Goal: Information Seeking & Learning: Understand process/instructions

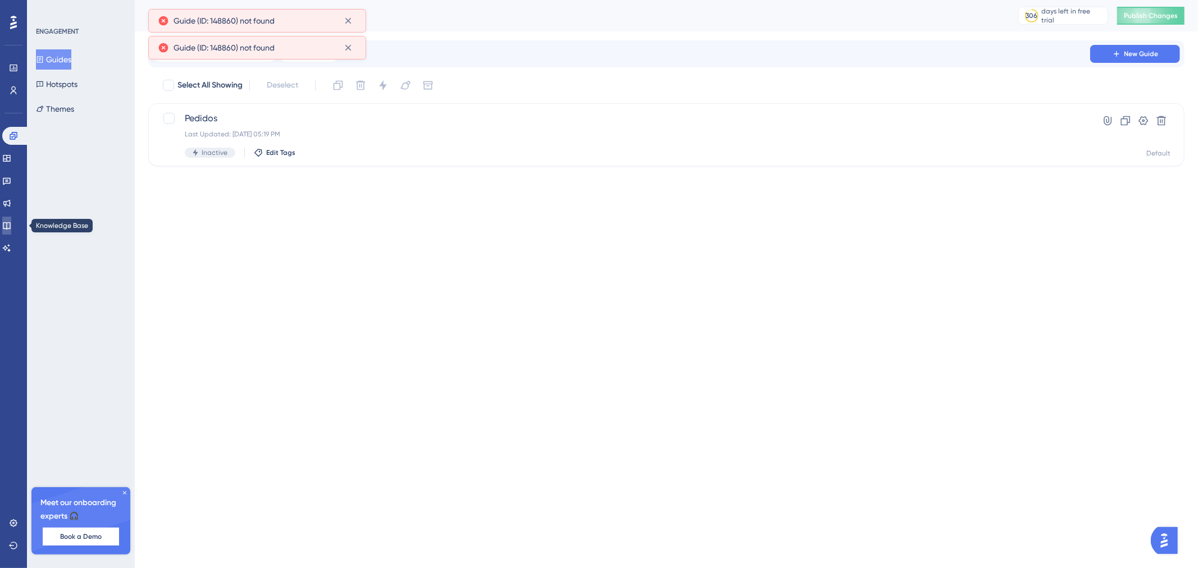
click at [11, 223] on icon at bounding box center [6, 225] width 9 height 9
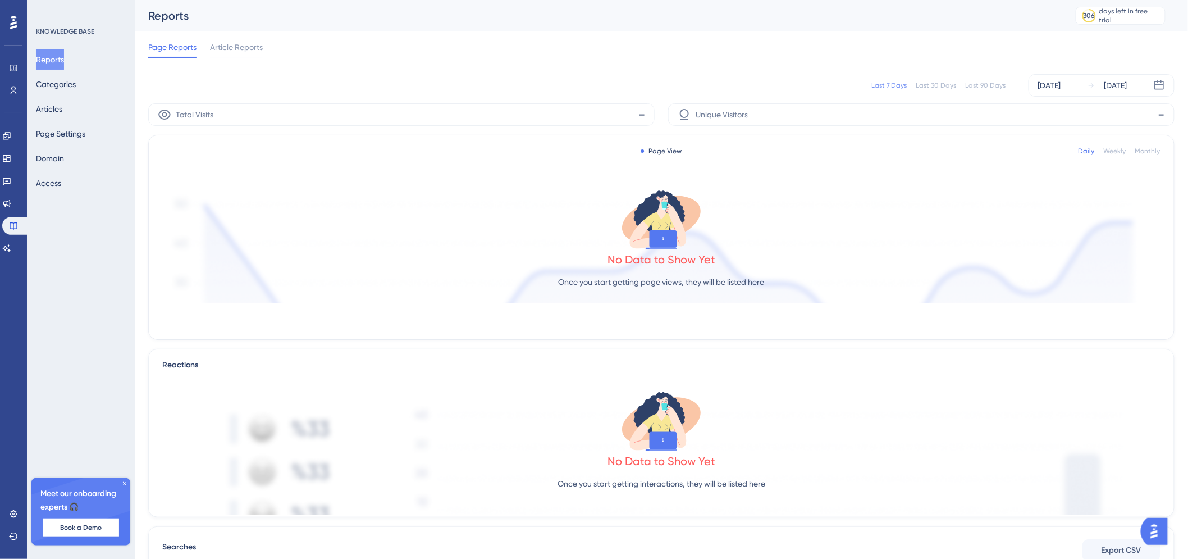
click at [55, 94] on div "Reports Categories Articles Page Settings Domain Access" at bounding box center [81, 121] width 91 height 144
click at [53, 110] on button "Articles" at bounding box center [49, 109] width 26 height 20
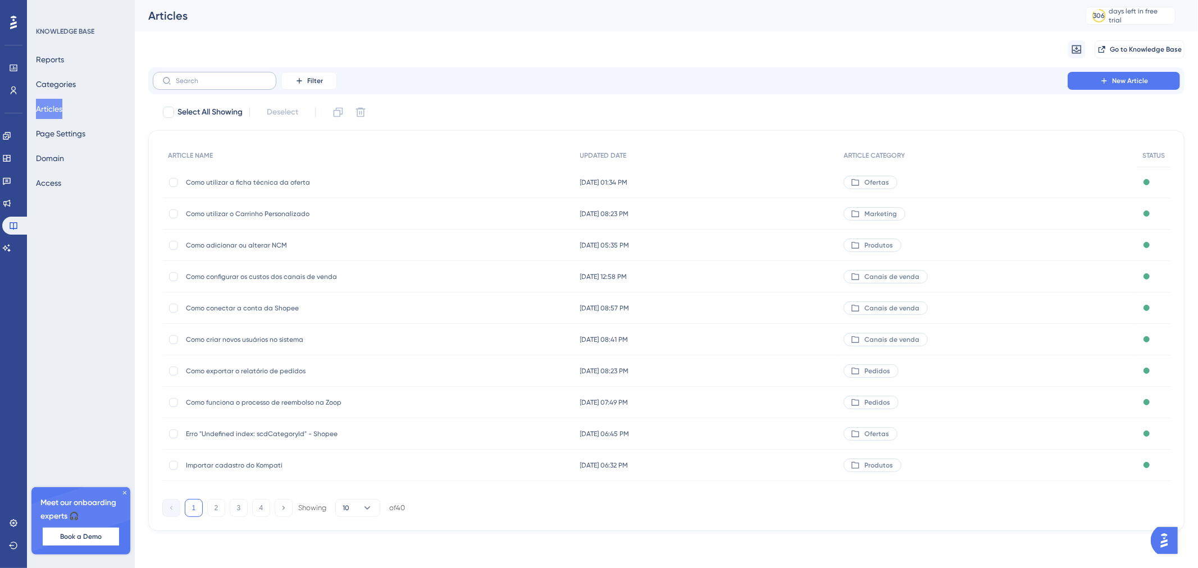
click at [215, 86] on label at bounding box center [215, 81] width 124 height 18
click at [215, 85] on input "text" at bounding box center [221, 81] width 91 height 8
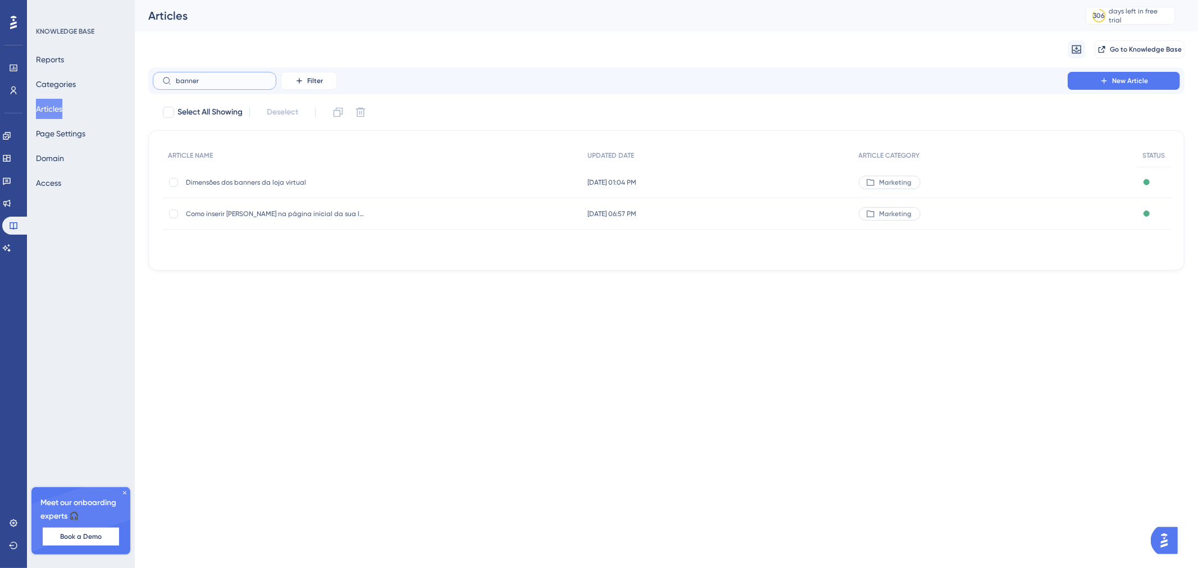
type input "banner"
drag, startPoint x: 272, startPoint y: 183, endPoint x: 283, endPoint y: 225, distance: 43.5
click at [283, 225] on div "ARTICLE NAME UPDATED DATE ARTICLE CATEGORY STATUS Dimensões dos banners da loja…" at bounding box center [666, 186] width 1008 height 85
click at [299, 209] on span "Como inserir [PERSON_NAME] na página inicial da sua loja" at bounding box center [276, 213] width 180 height 9
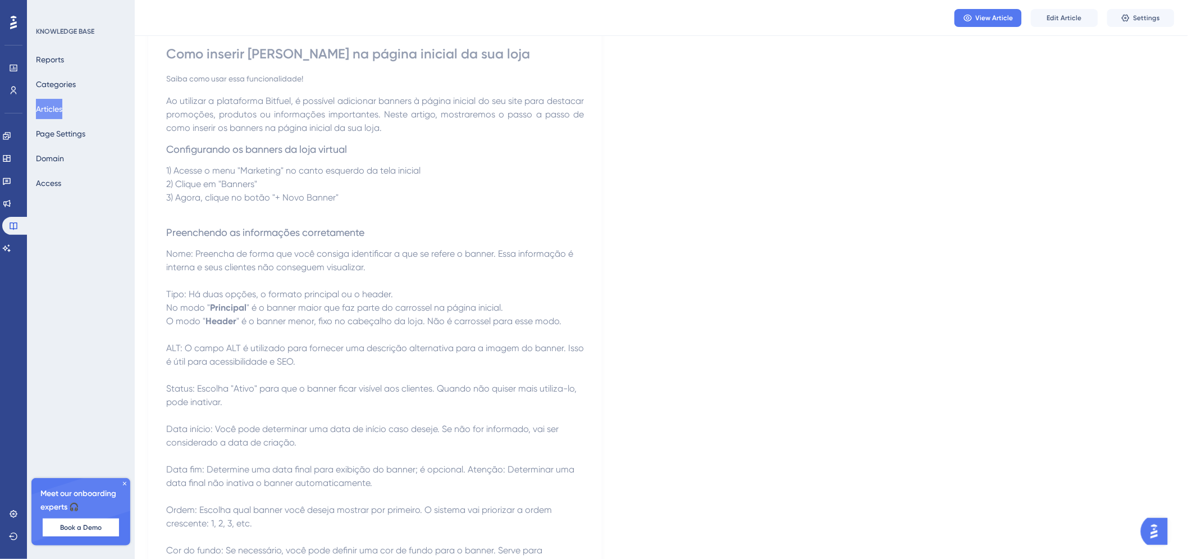
scroll to position [109, 9]
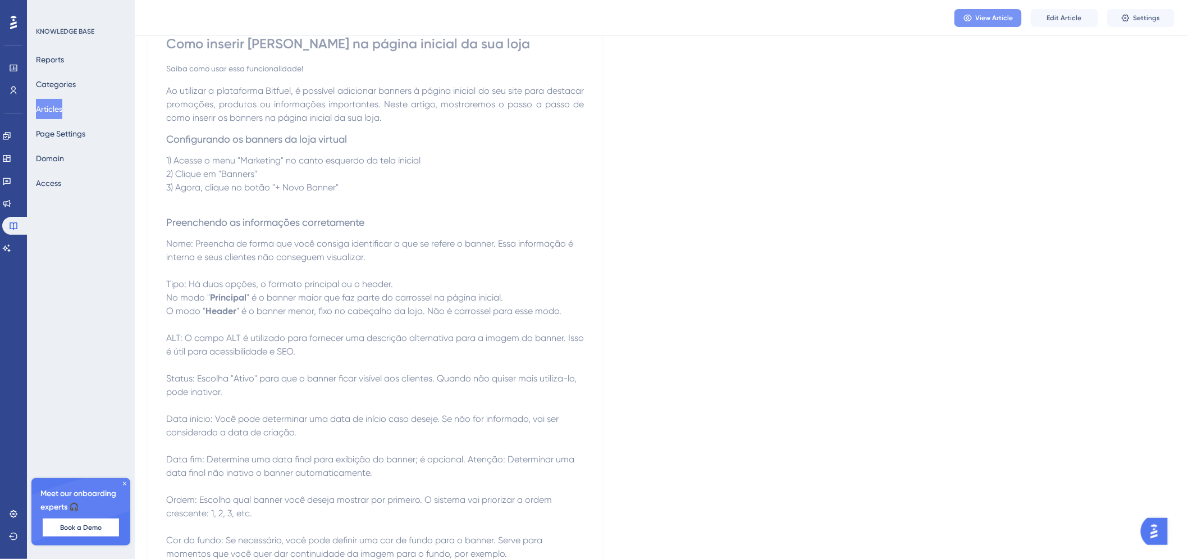
click at [986, 22] on button "View Article" at bounding box center [988, 18] width 67 height 18
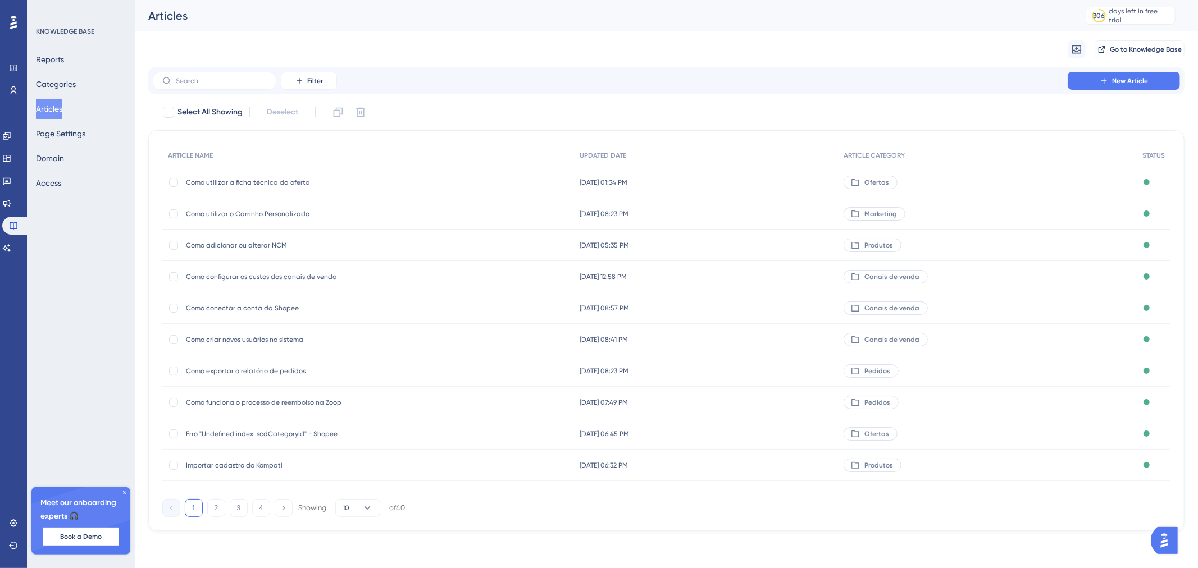
drag, startPoint x: 222, startPoint y: 92, endPoint x: 220, endPoint y: 65, distance: 26.5
click at [221, 85] on div "Filter New Article" at bounding box center [666, 80] width 1036 height 27
click at [220, 65] on div "Migrate from Go to Knowledge Base" at bounding box center [666, 49] width 1036 height 36
click at [221, 86] on label at bounding box center [215, 81] width 124 height 18
click at [221, 85] on input "text" at bounding box center [221, 81] width 91 height 8
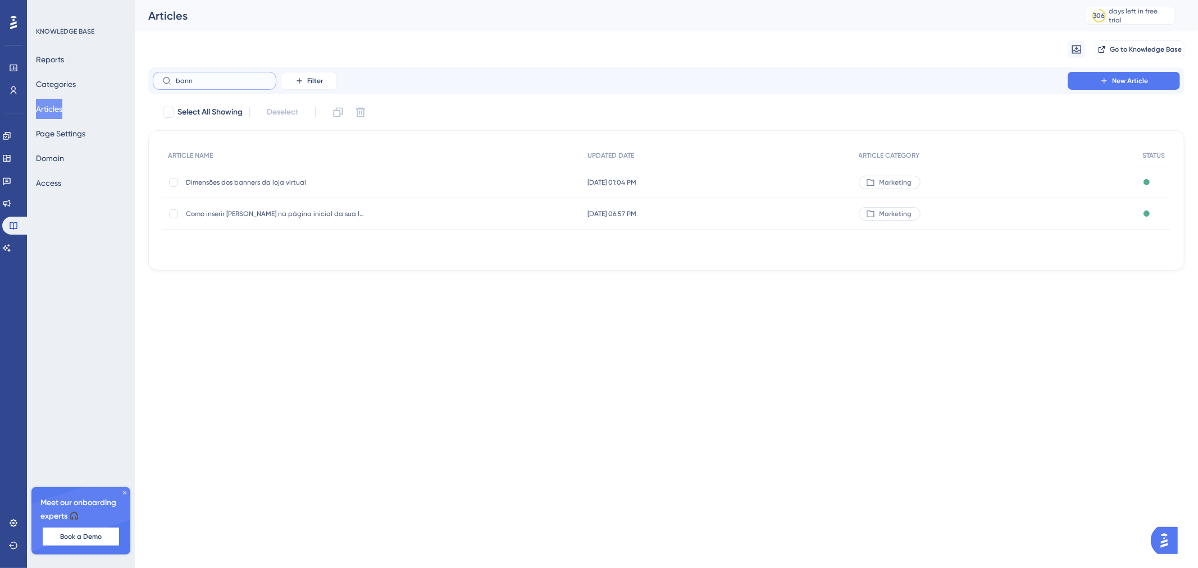
type input "bann"
click at [587, 184] on span "[DATE] 01:04 PM" at bounding box center [611, 182] width 49 height 9
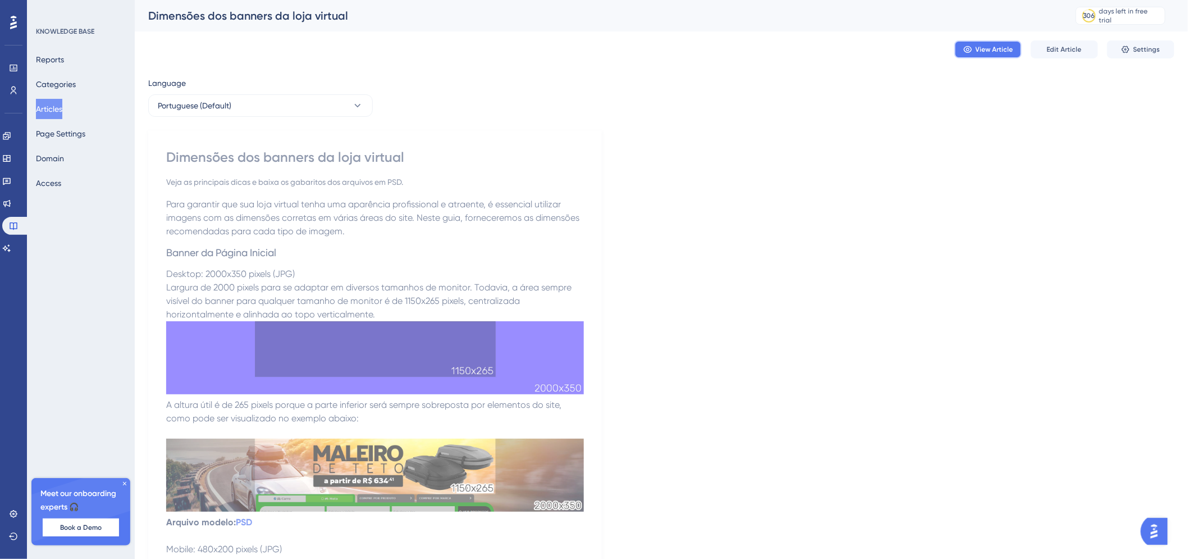
click at [978, 54] on button "View Article" at bounding box center [988, 49] width 67 height 18
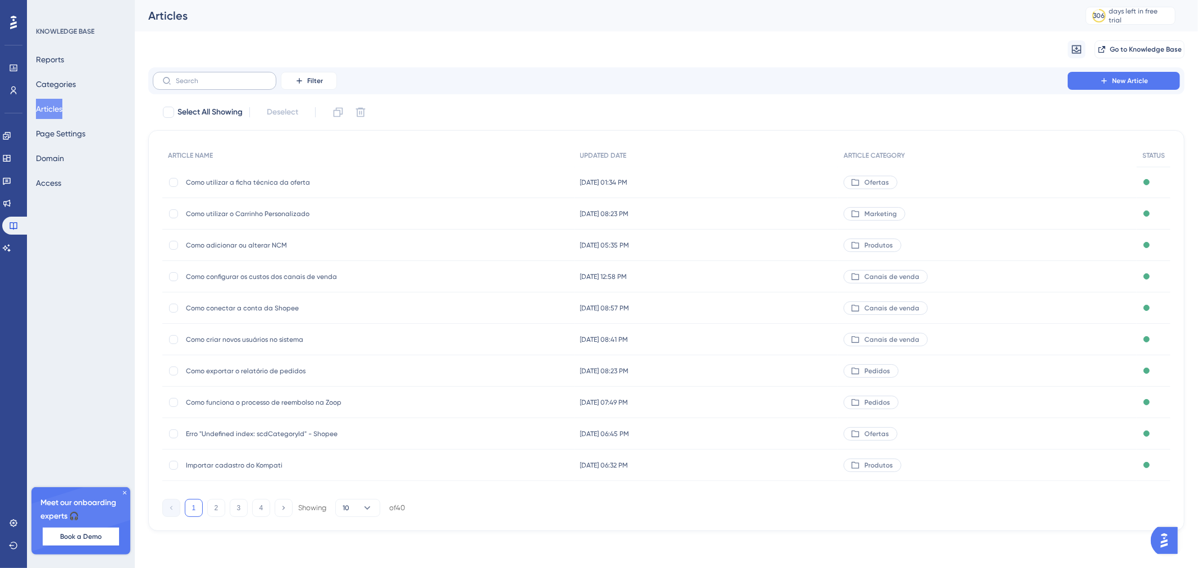
click at [250, 85] on label at bounding box center [215, 81] width 124 height 18
click at [250, 85] on input "text" at bounding box center [221, 81] width 91 height 8
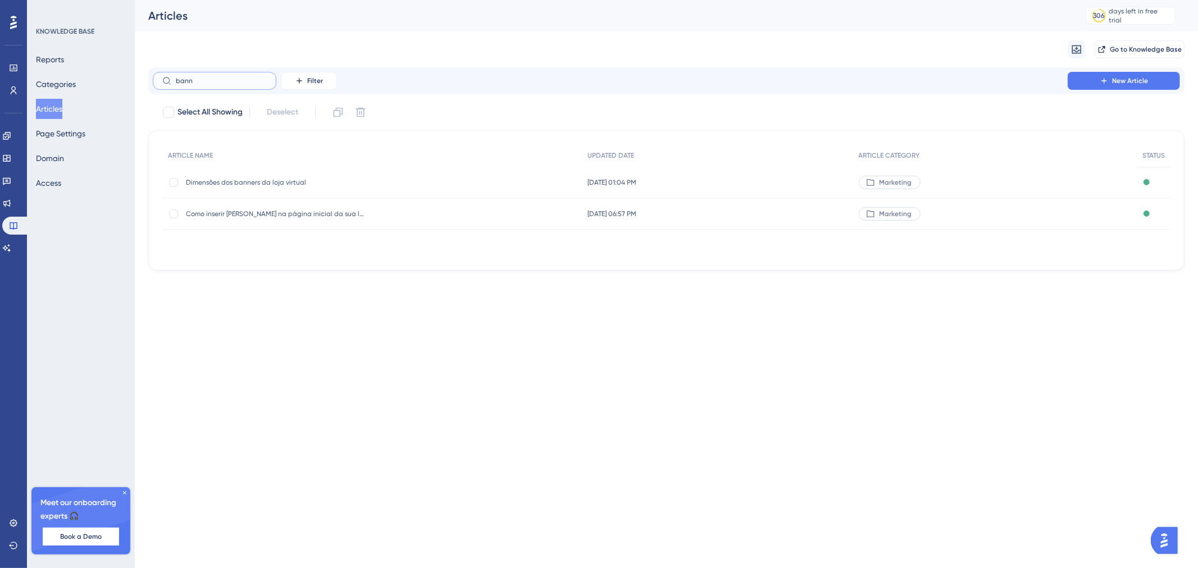
type input "bann"
click at [288, 216] on span "Como inserir [PERSON_NAME] na página inicial da sua loja" at bounding box center [276, 213] width 180 height 9
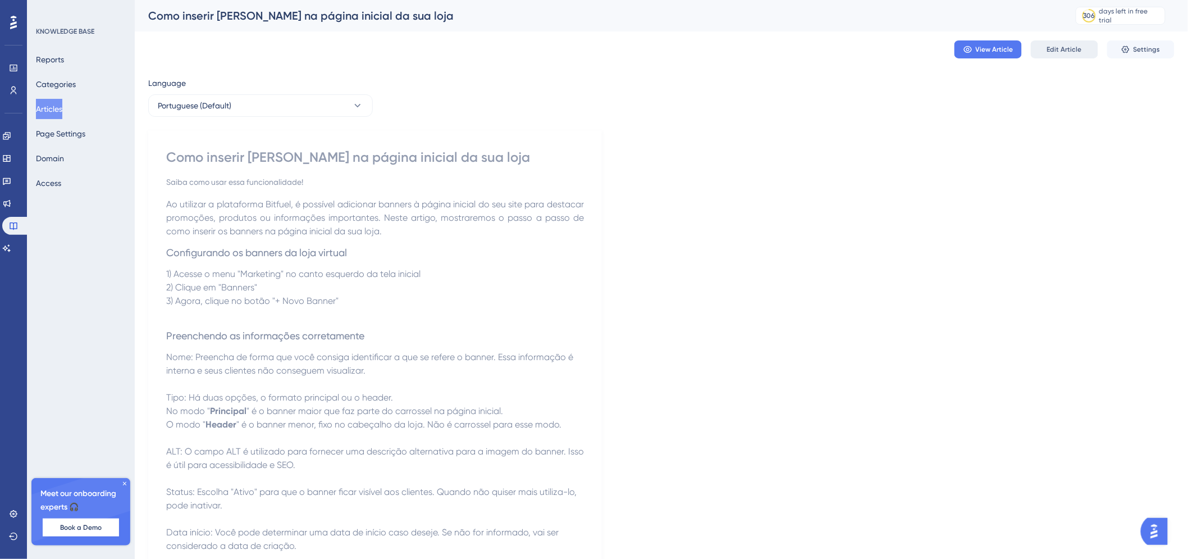
click at [1059, 48] on span "Edit Article" at bounding box center [1064, 49] width 35 height 9
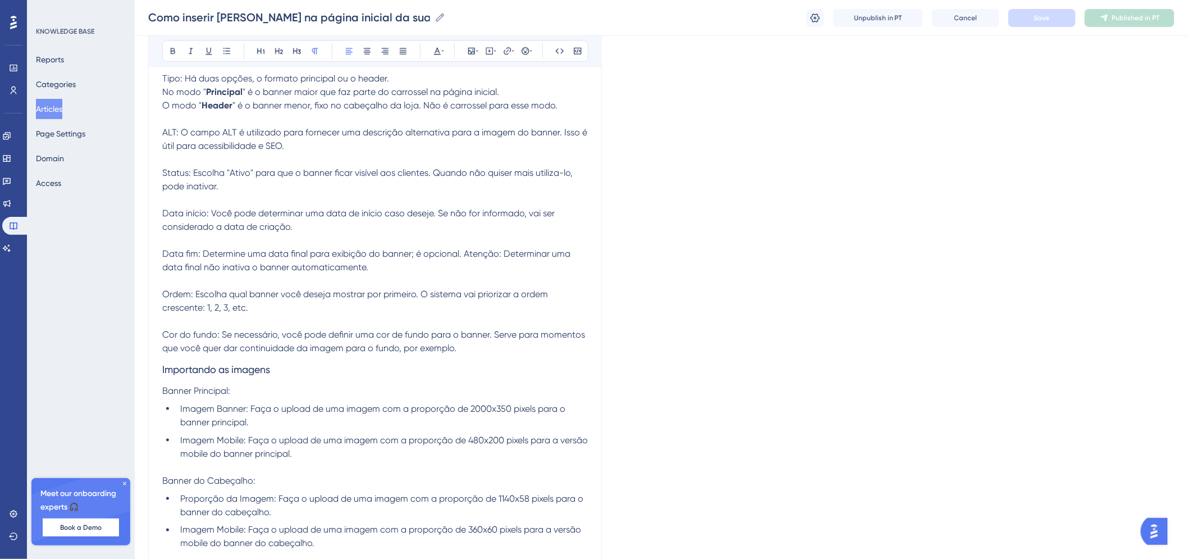
scroll to position [327, 0]
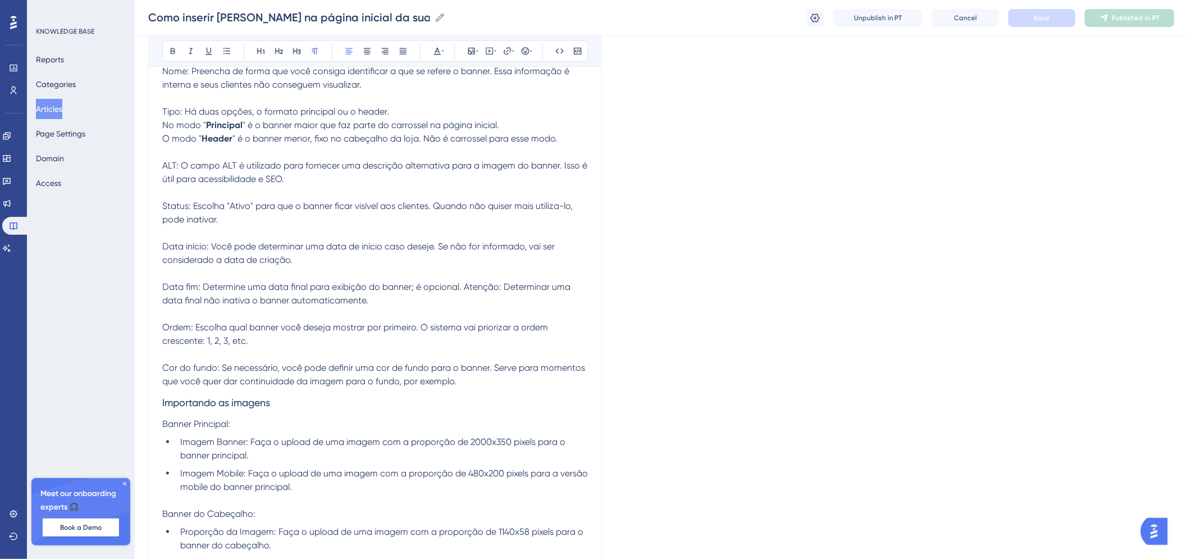
click at [282, 288] on span "Data fim: Determine uma data final para exibição do banner; é opcional. Atenção…" at bounding box center [367, 293] width 411 height 24
click at [430, 288] on span "Data fim: Determine uma data final para exibição do banner; é opcional. Atenção…" at bounding box center [367, 293] width 411 height 24
click at [613, 282] on div "Language Portuguese (Default) Como inserir Banners na página inicial da sua loj…" at bounding box center [661, 259] width 1027 height 1028
click at [1036, 20] on span "Save" at bounding box center [1043, 17] width 16 height 9
